Goal: Check status: Check status

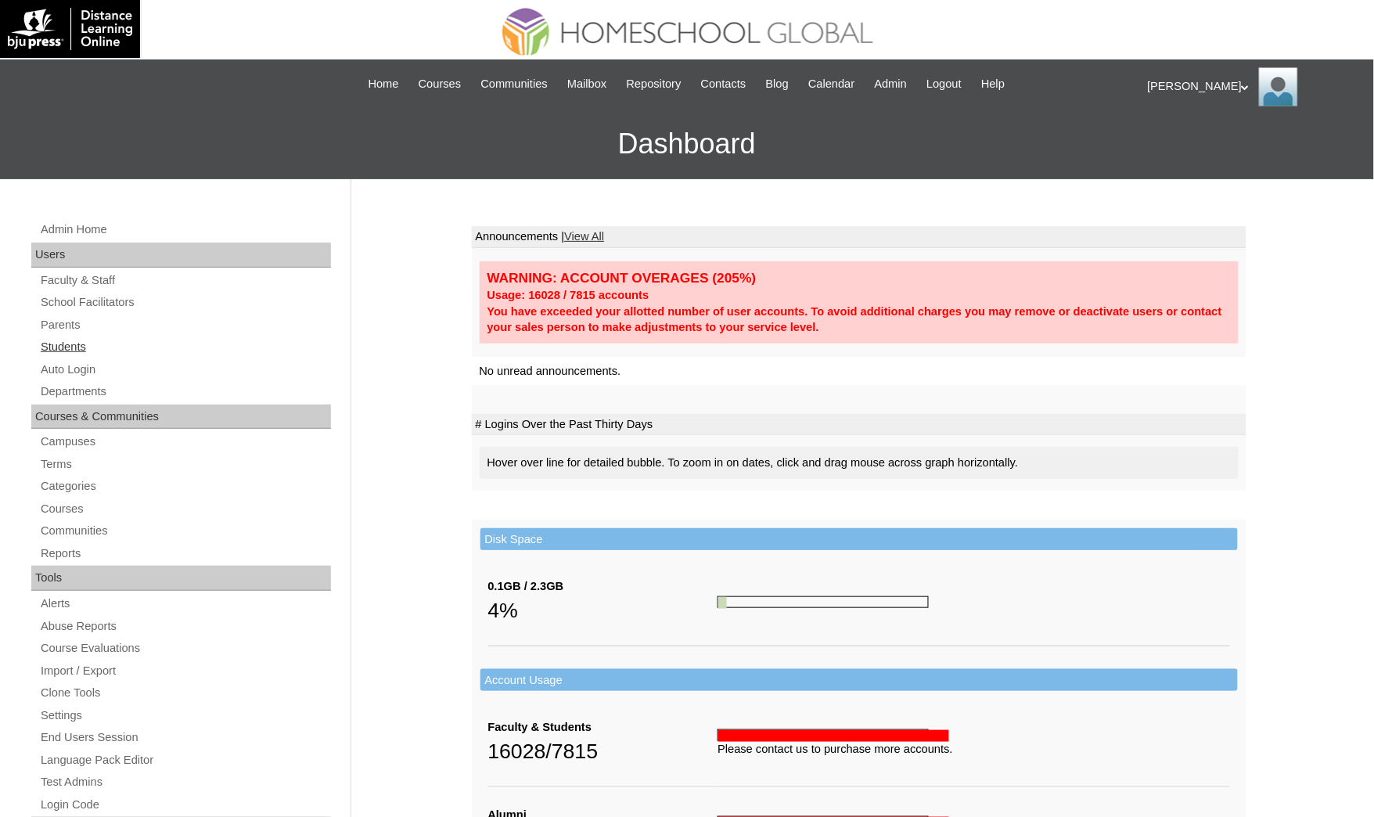
click at [99, 337] on link "Students" at bounding box center [185, 347] width 292 height 20
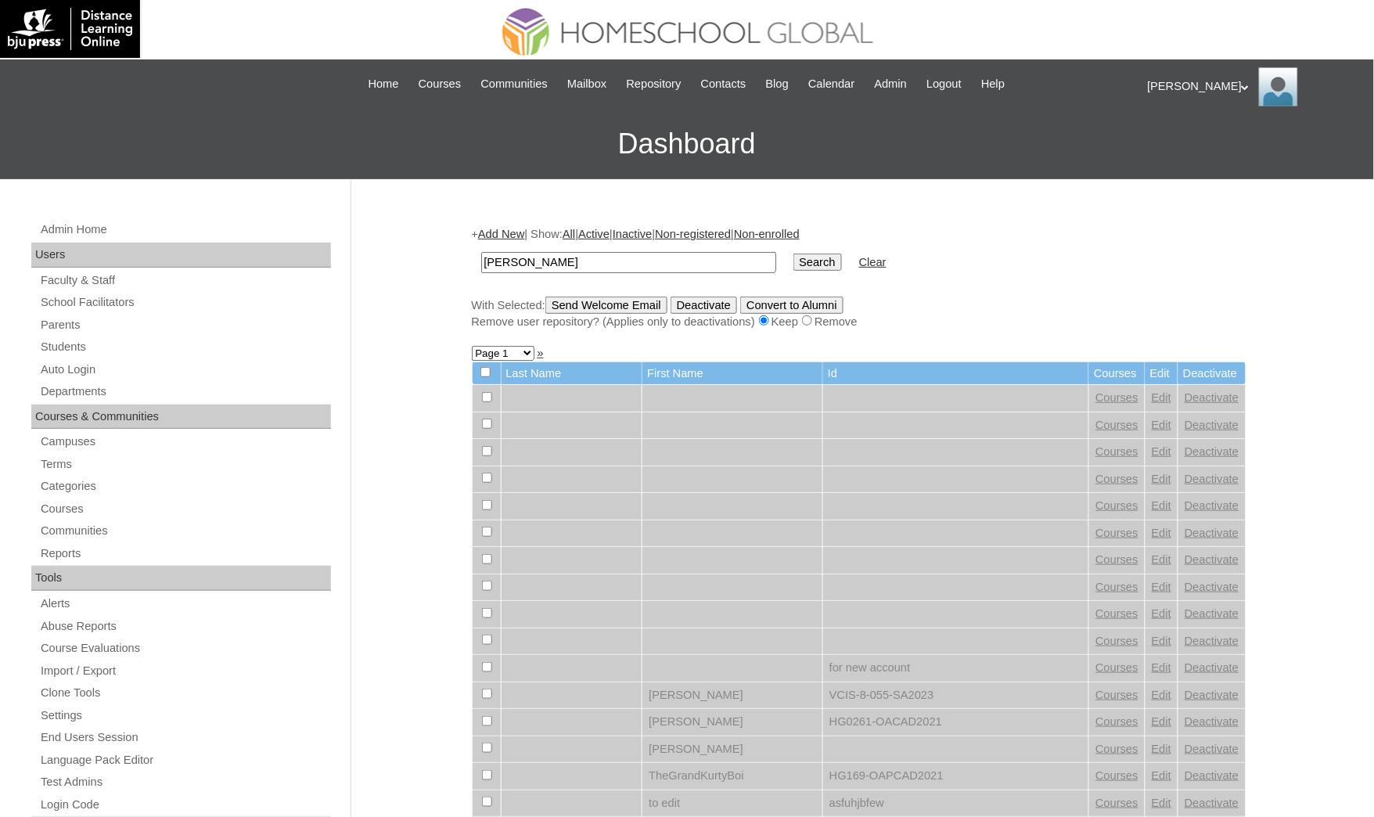
type input "Renee Catiana"
click at [793, 253] on input "Search" at bounding box center [817, 261] width 49 height 17
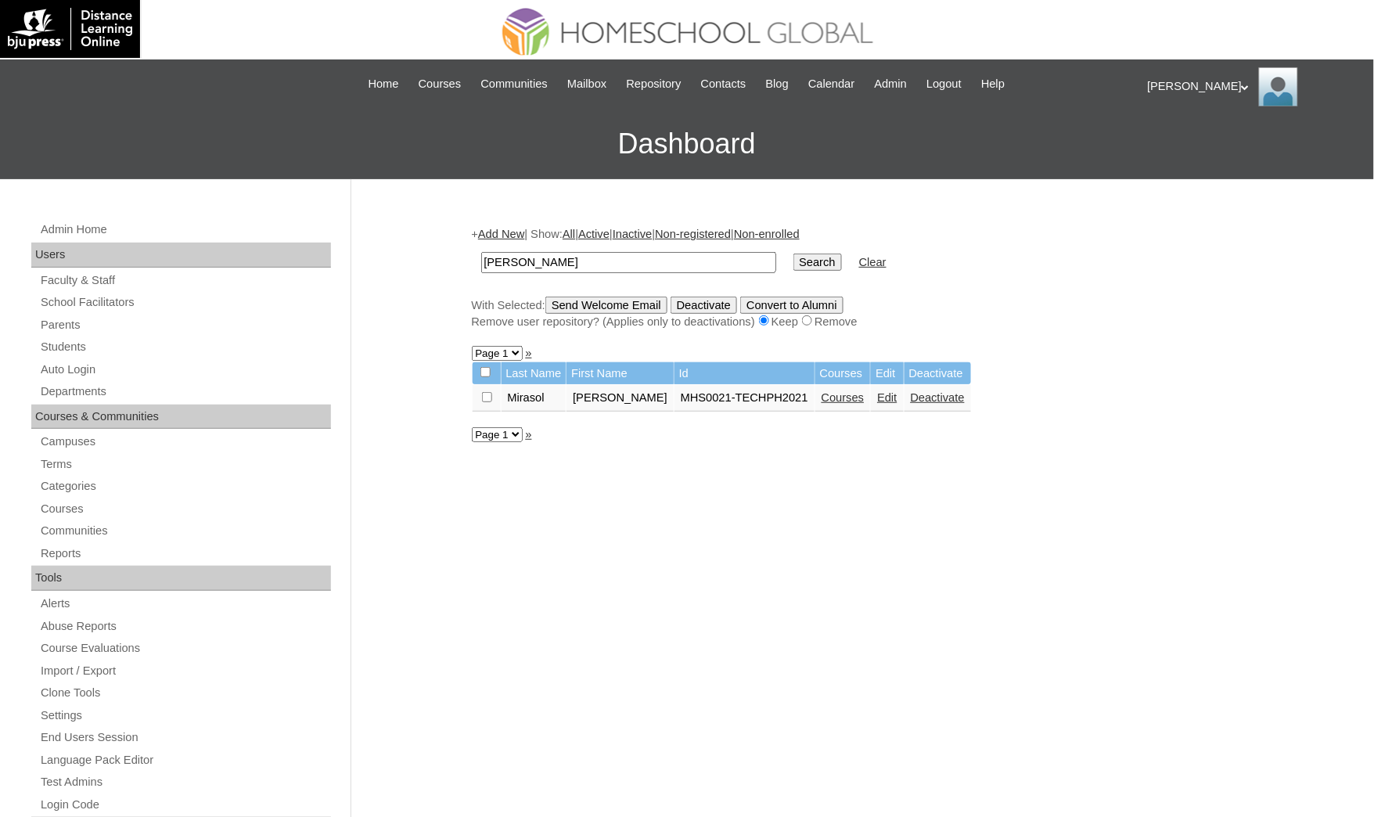
click at [821, 396] on link "Courses" at bounding box center [842, 397] width 43 height 13
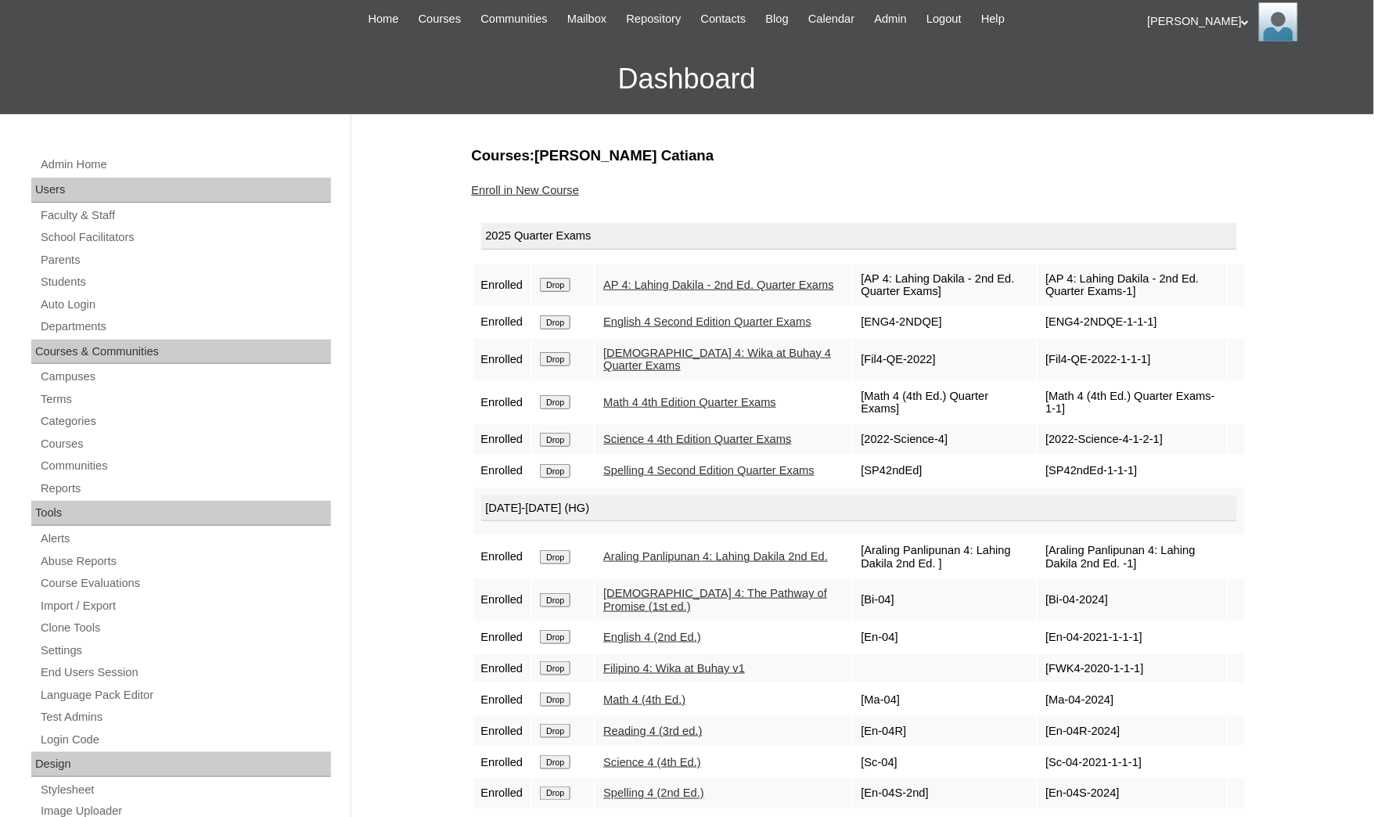
scroll to position [235, 0]
